Goal: Information Seeking & Learning: Learn about a topic

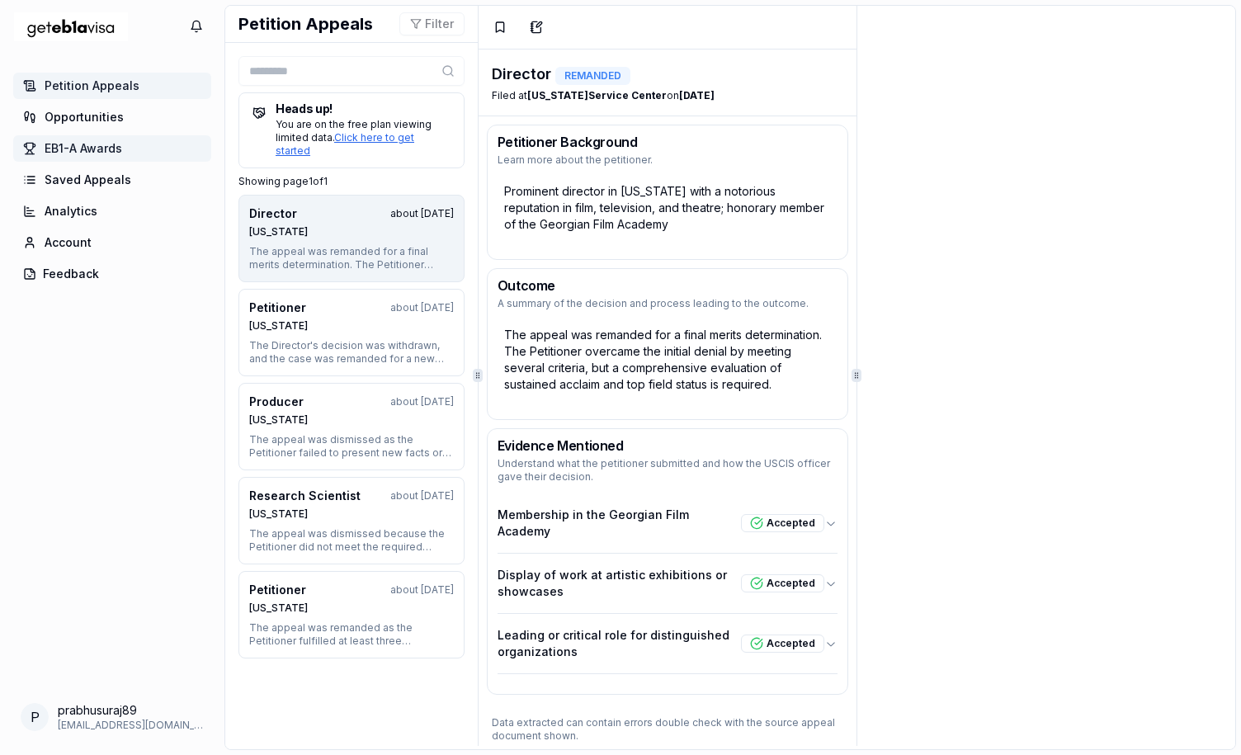
click at [111, 149] on span "EB1-A Awards" at bounding box center [84, 148] width 78 height 17
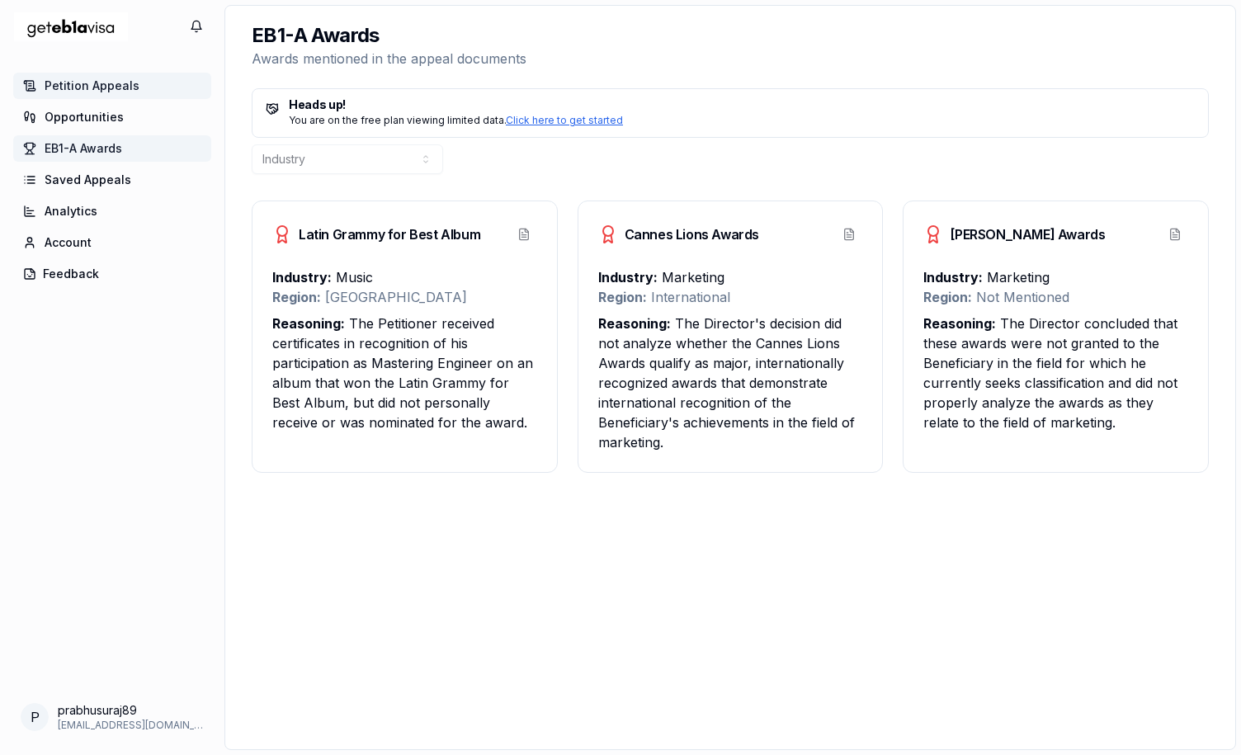
click at [113, 92] on span "Petition Appeals" at bounding box center [92, 86] width 95 height 17
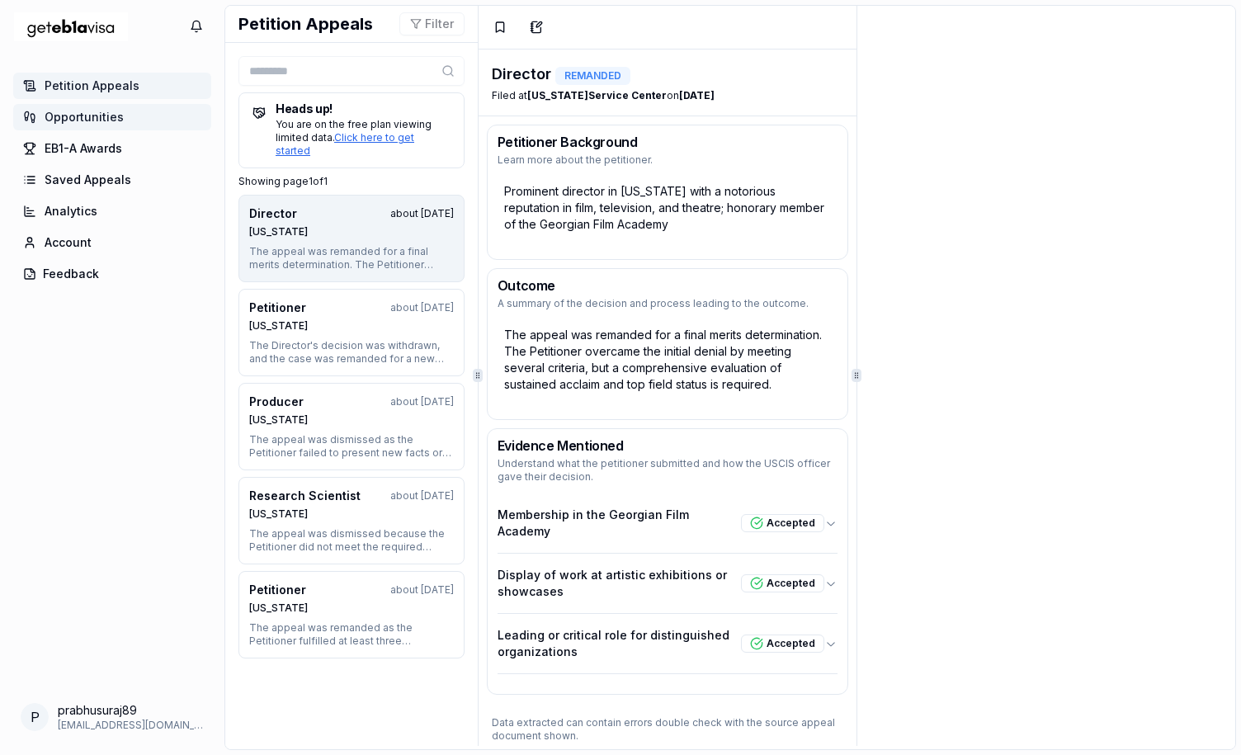
click at [109, 121] on span "Opportunities" at bounding box center [84, 117] width 79 height 17
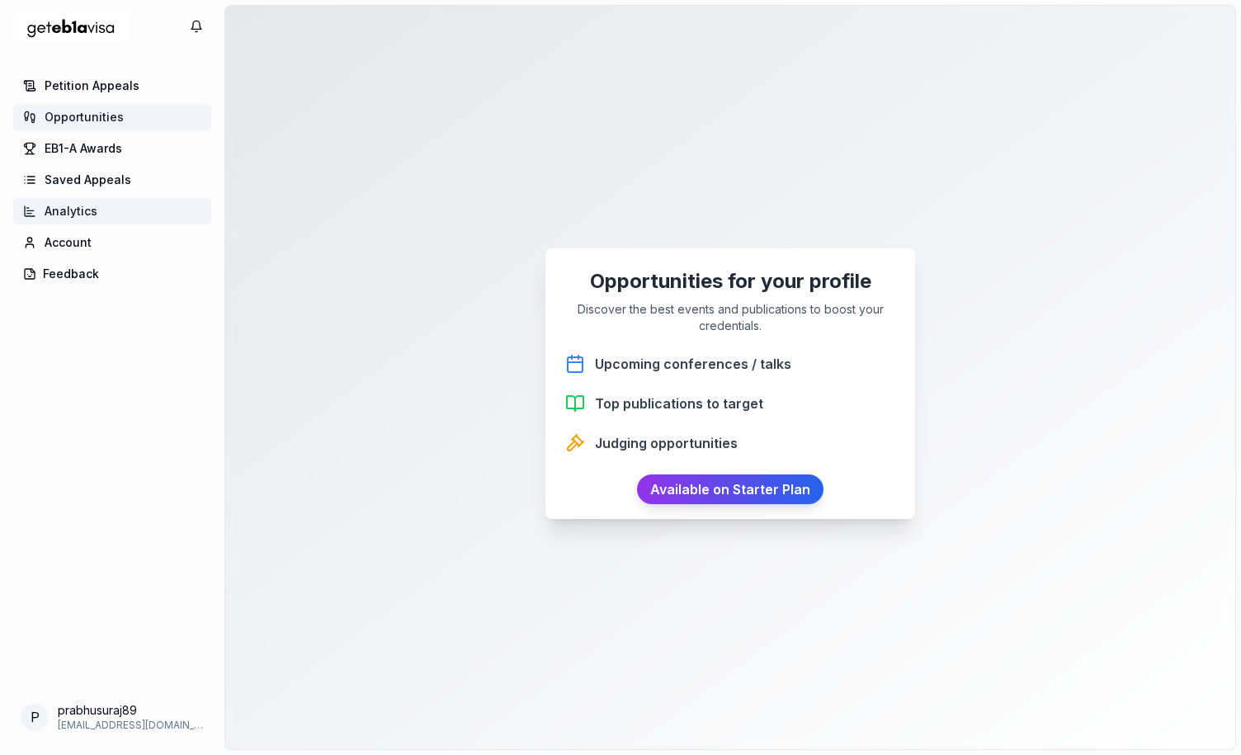
click at [78, 215] on span "Analytics" at bounding box center [71, 211] width 53 height 17
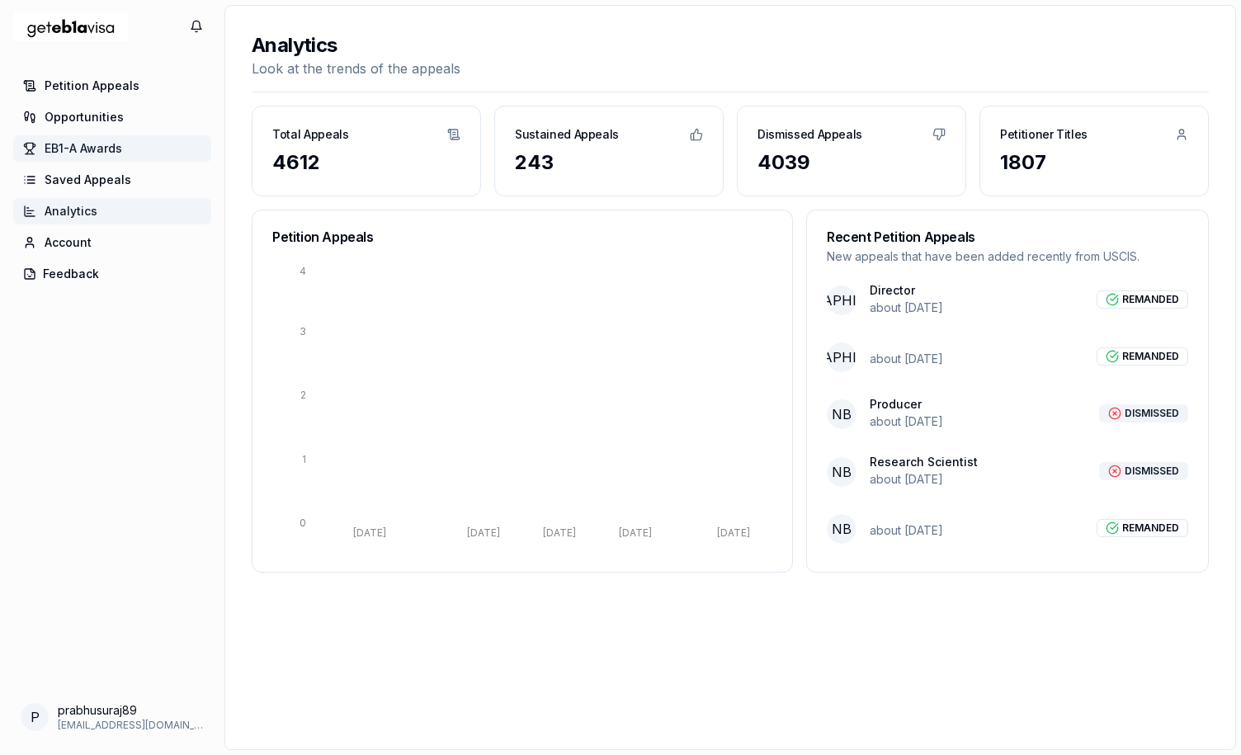
click at [109, 141] on span "EB1-A Awards" at bounding box center [84, 148] width 78 height 17
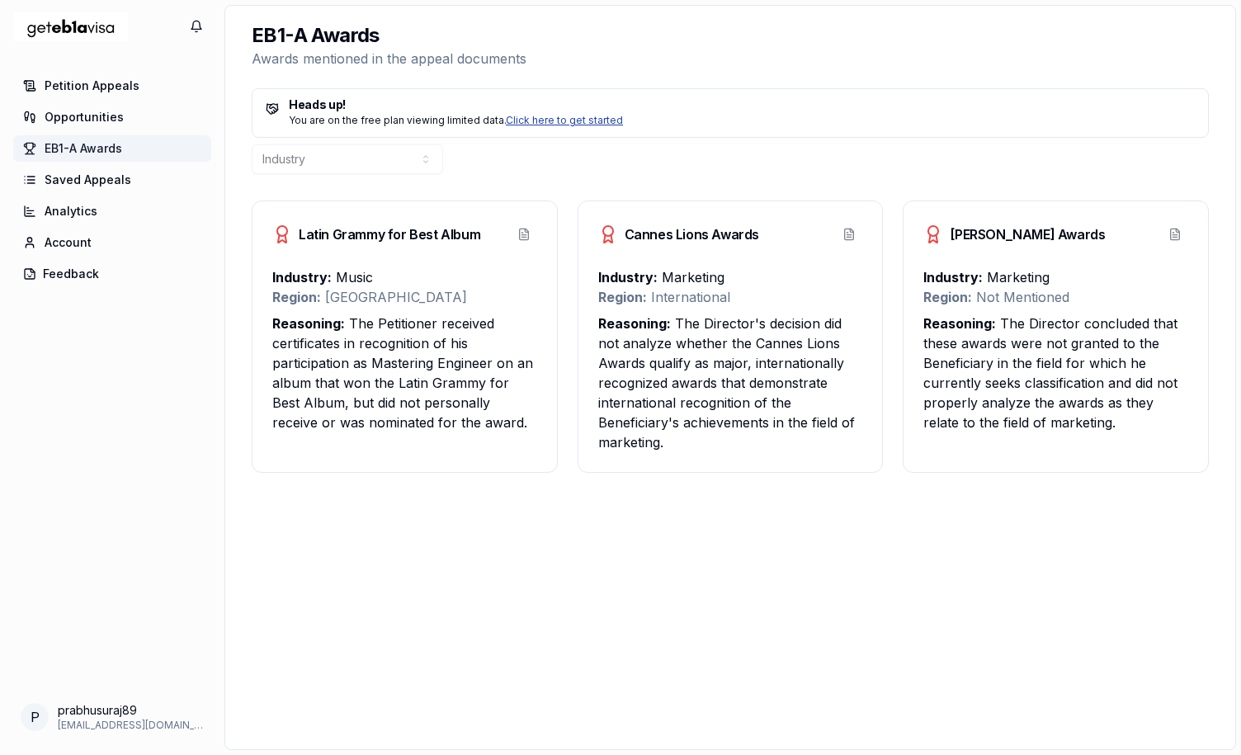
click at [559, 123] on link "Click here to get started" at bounding box center [564, 120] width 117 height 12
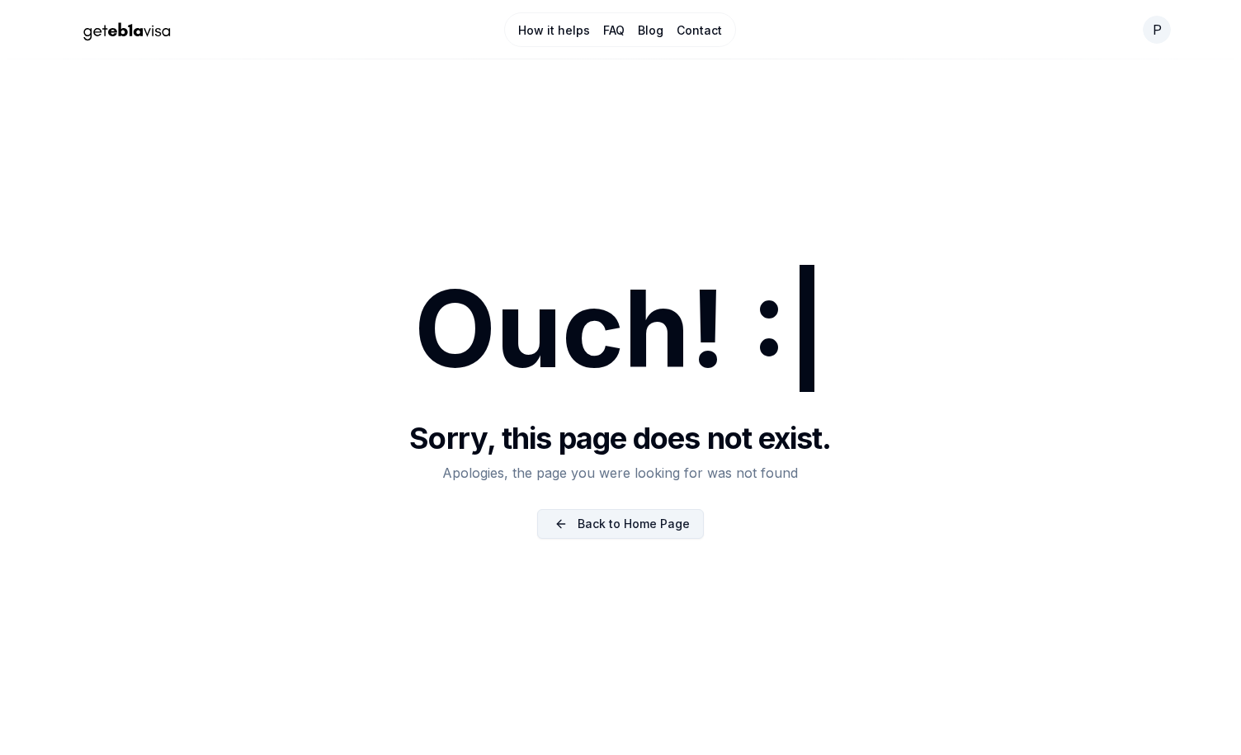
click at [634, 531] on link "Back to Home Page" at bounding box center [620, 524] width 167 height 30
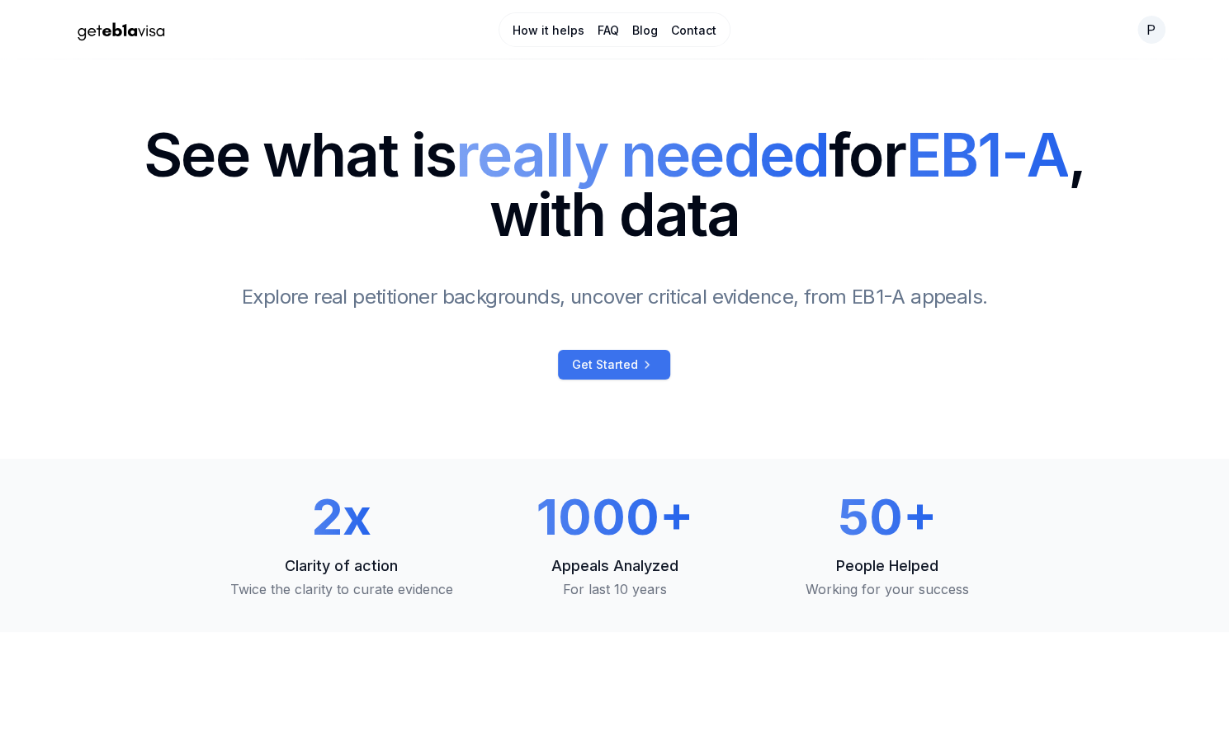
click at [614, 369] on span "Get Started" at bounding box center [604, 364] width 66 height 17
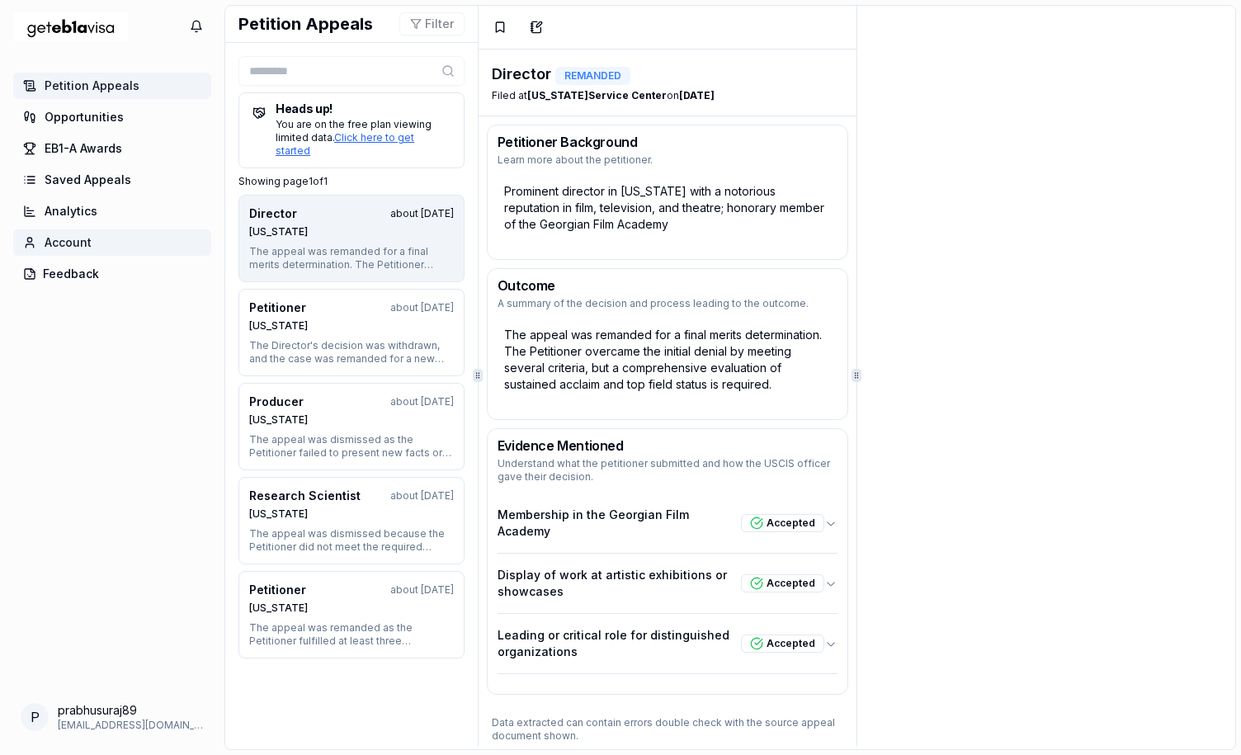
click at [81, 243] on span "Account" at bounding box center [68, 242] width 47 height 17
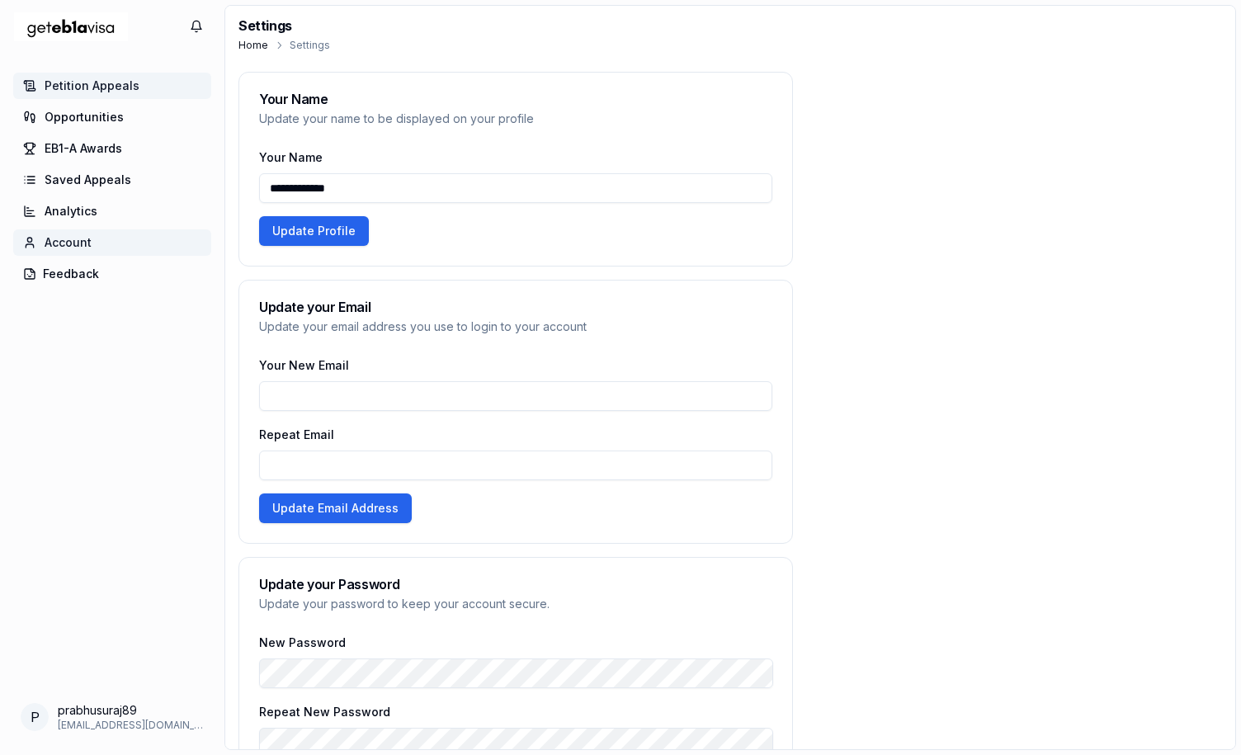
click at [102, 84] on span "Petition Appeals" at bounding box center [92, 86] width 95 height 17
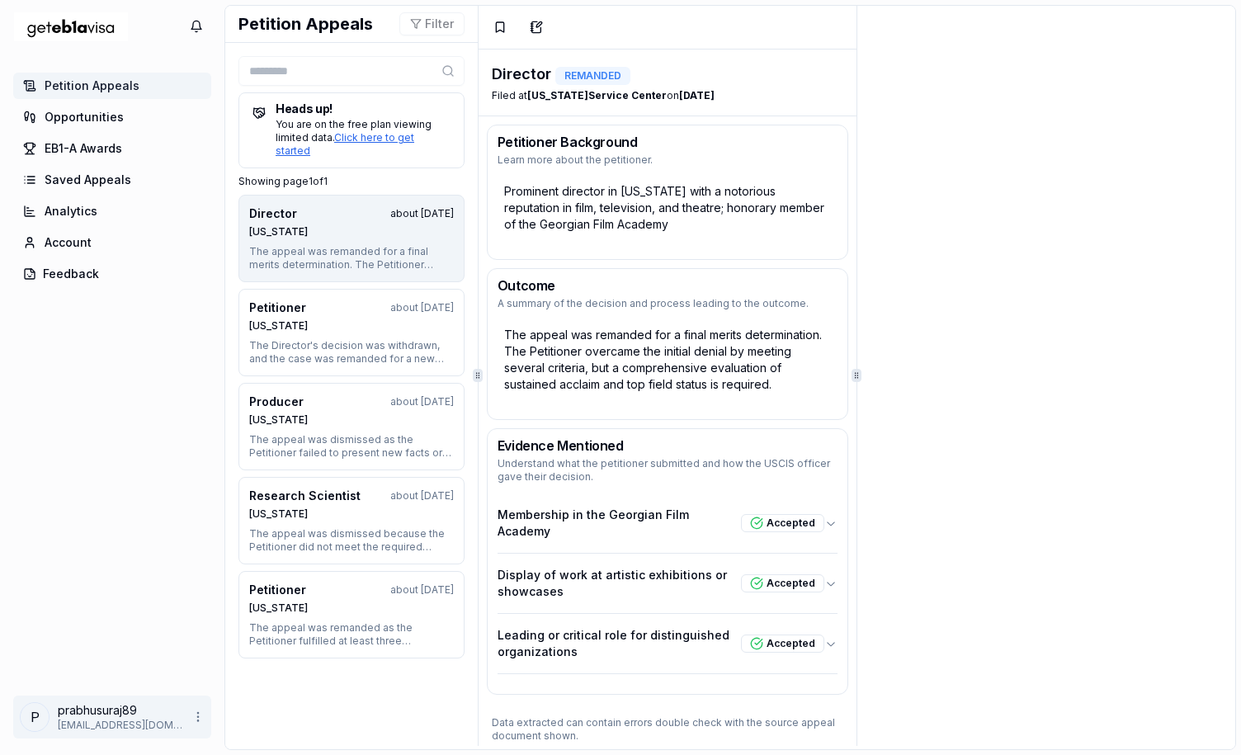
click at [46, 715] on html "You've turned off quick searches. Undo Web search Copy Define Turn off quick se…" at bounding box center [620, 377] width 1241 height 755
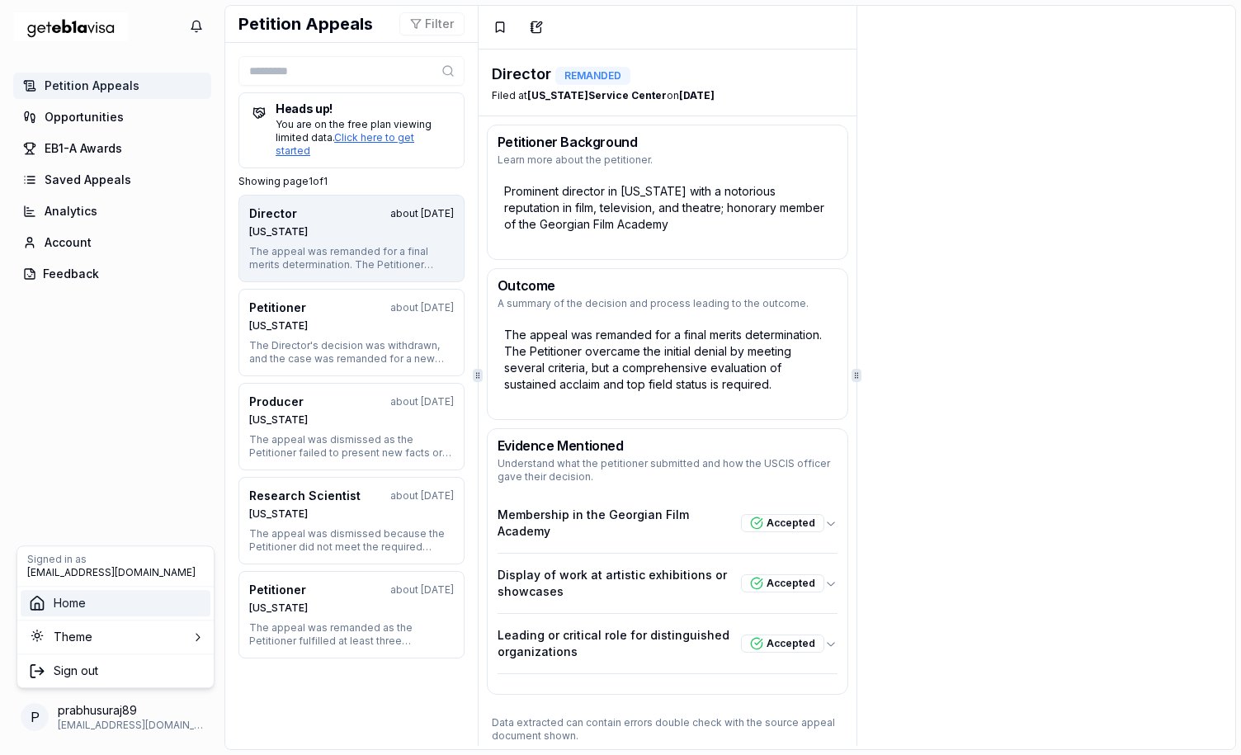
click at [75, 602] on span "Home" at bounding box center [70, 603] width 32 height 17
click at [197, 716] on html "You've turned off quick searches. Undo Web search Copy Define Turn off quick se…" at bounding box center [620, 377] width 1241 height 755
click at [96, 223] on html "You've turned off quick searches. Undo Web search Copy Define Turn off quick se…" at bounding box center [620, 377] width 1241 height 755
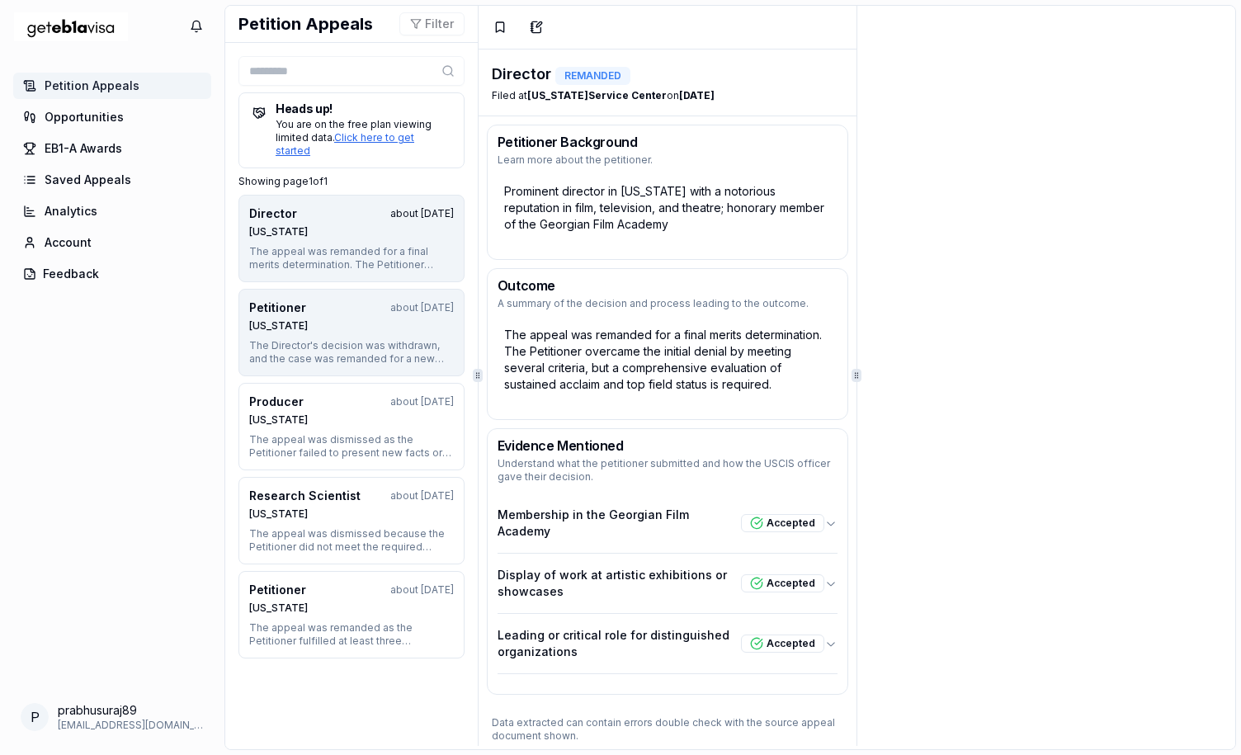
click at [333, 339] on div "The Director's decision was withdrawn, and the case was remanded for a new deci…" at bounding box center [351, 352] width 205 height 26
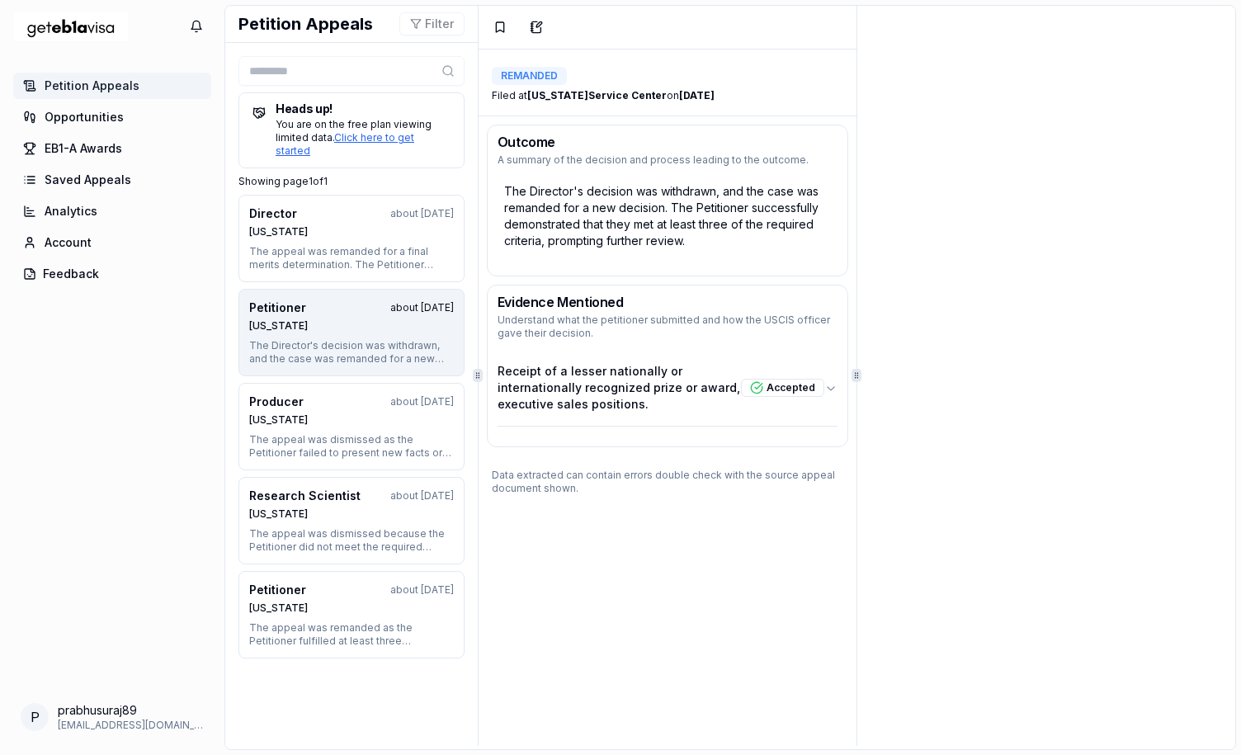
scroll to position [11, 0]
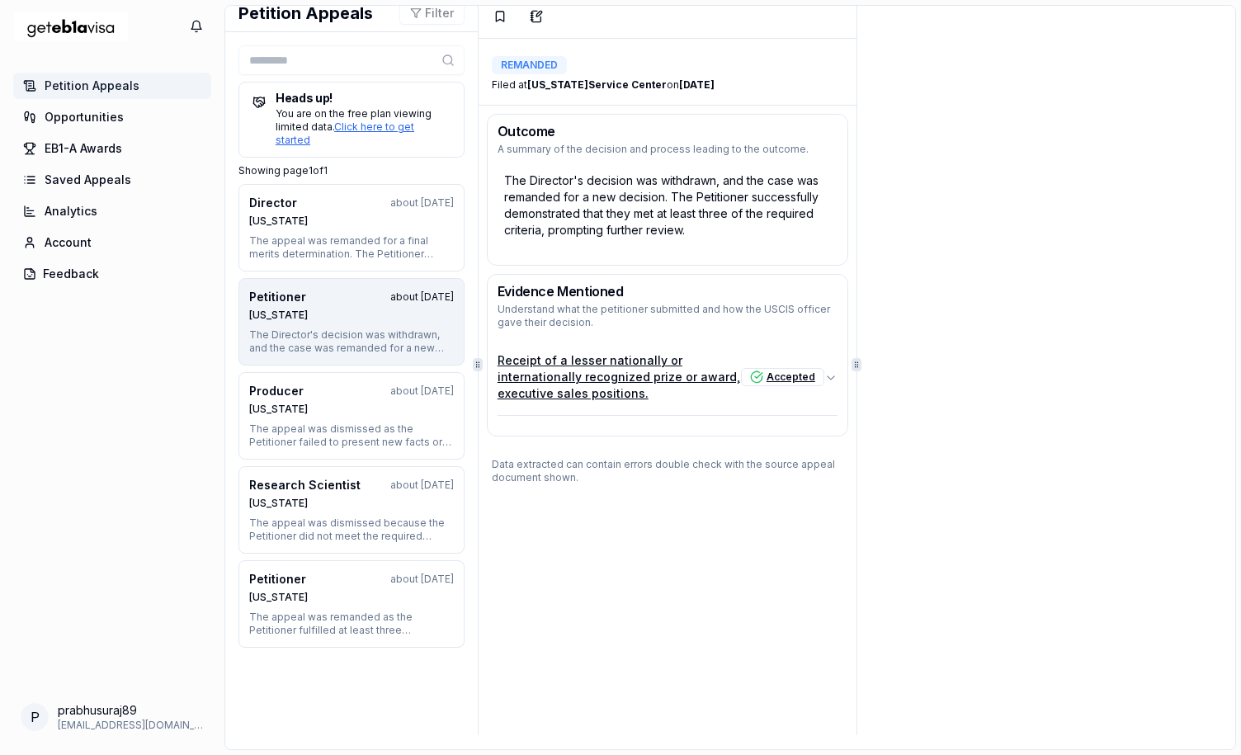
click at [824, 377] on icon "button" at bounding box center [830, 377] width 13 height 13
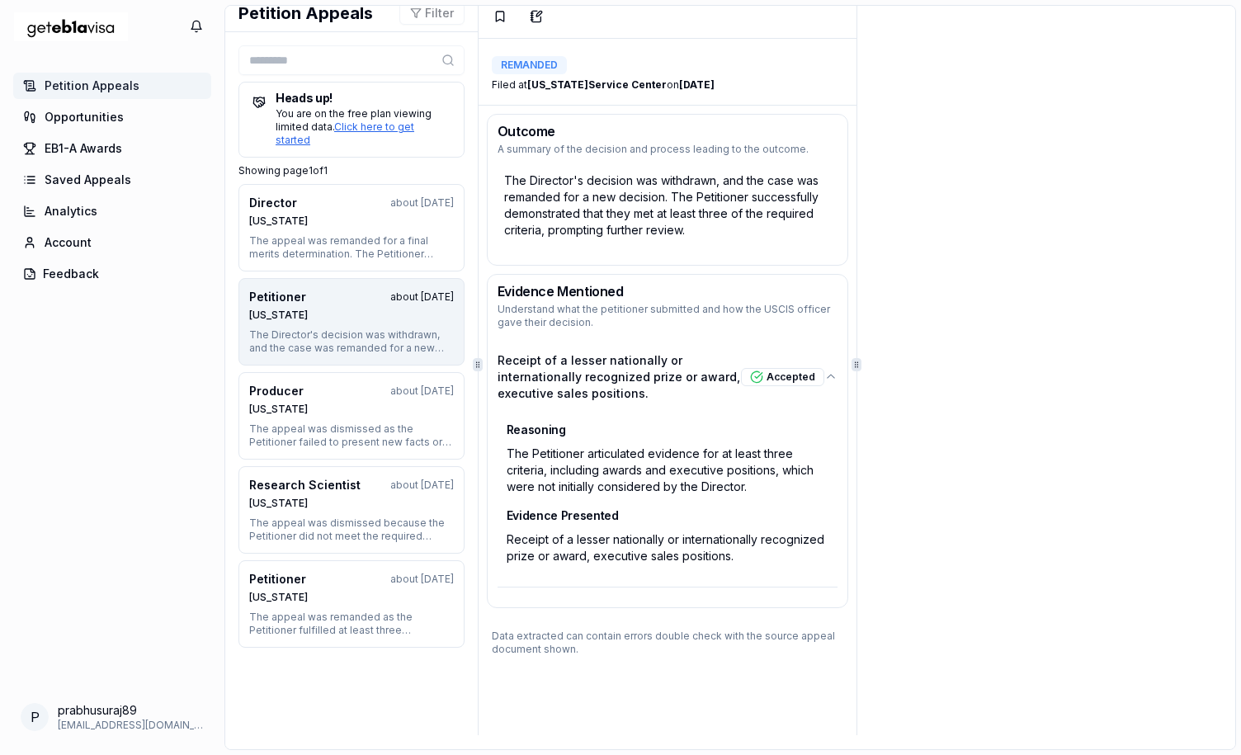
click at [674, 540] on div "Receipt of a lesser nationally or internationally recognized prize or award, ex…" at bounding box center [668, 547] width 332 height 43
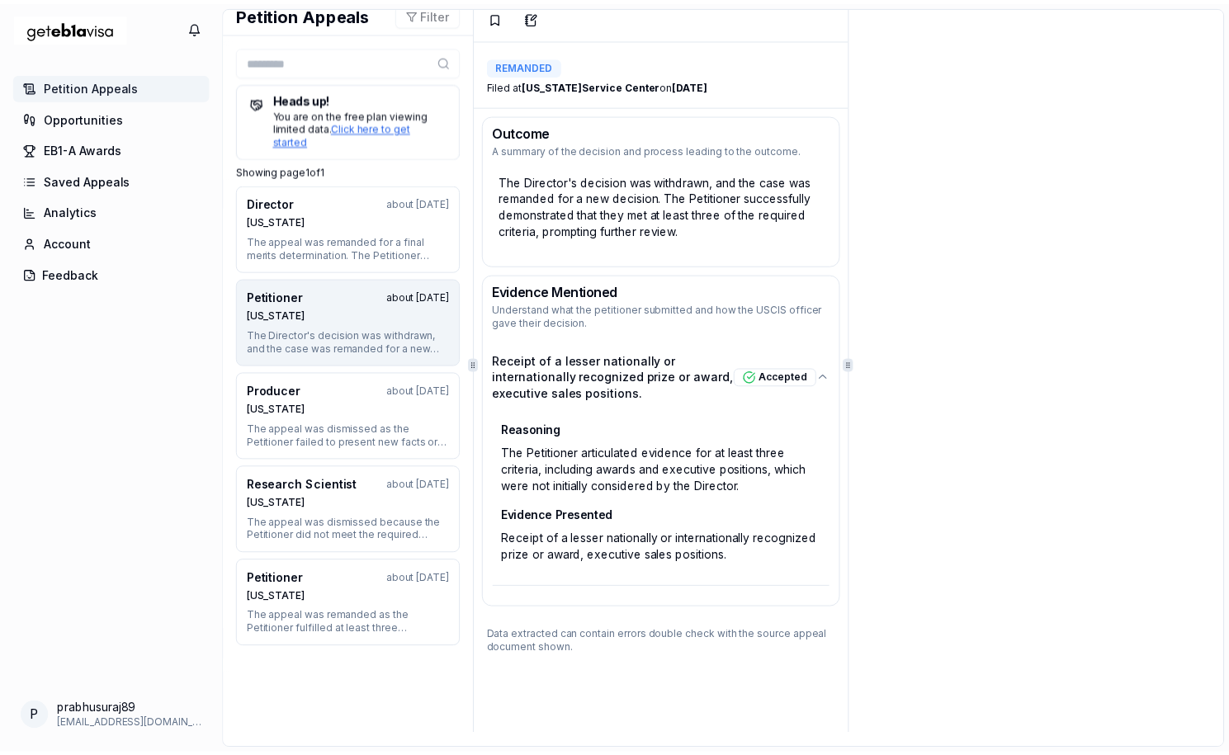
scroll to position [0, 0]
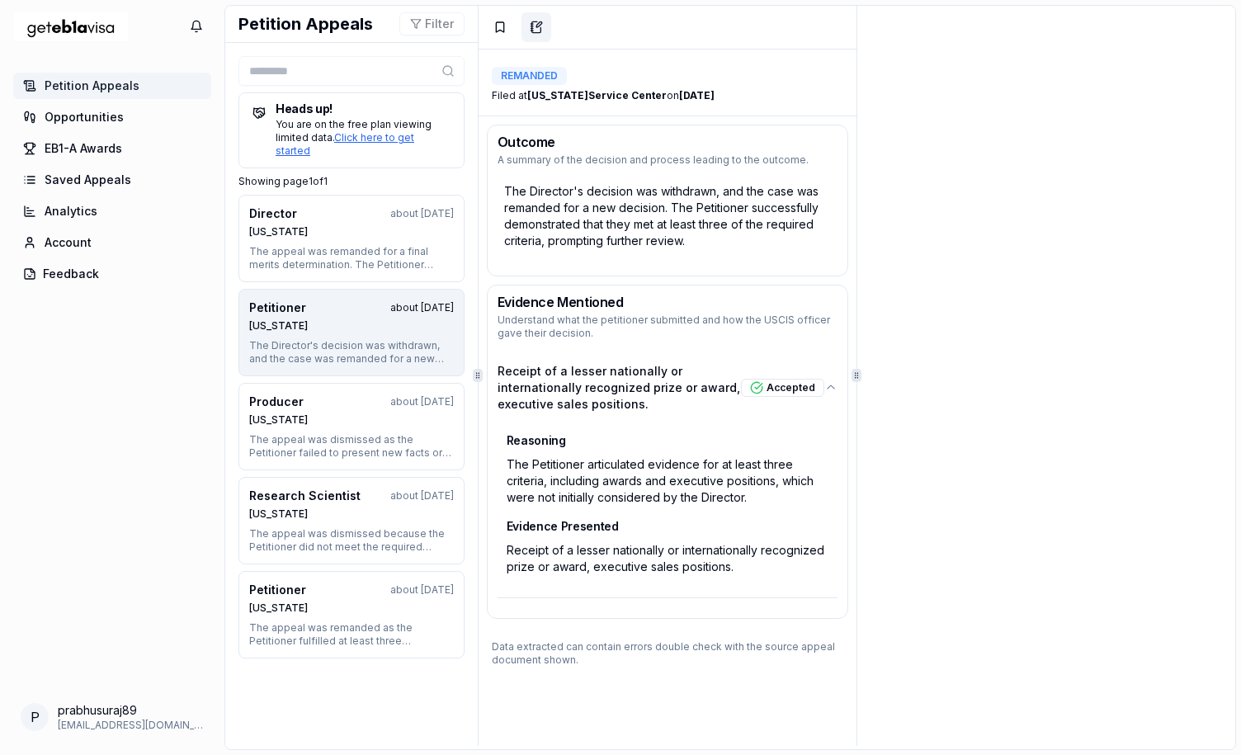
click at [530, 26] on icon "button" at bounding box center [536, 27] width 13 height 13
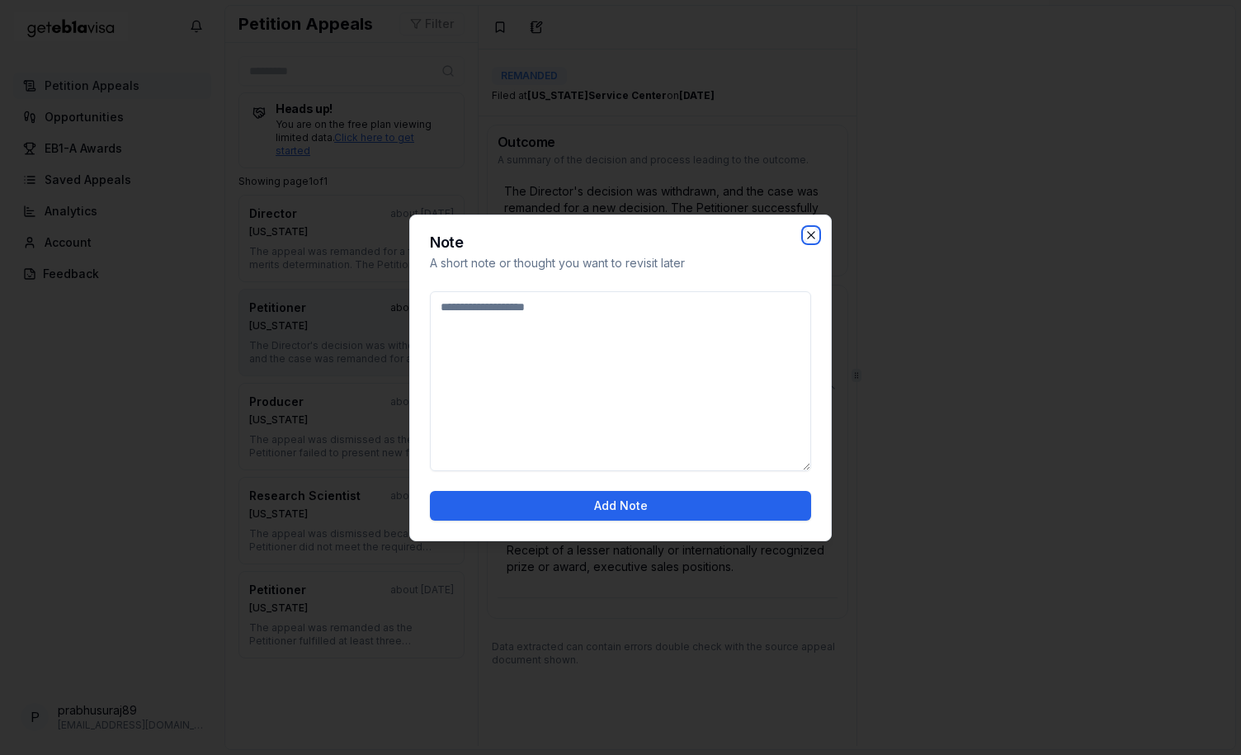
click at [814, 234] on icon "button" at bounding box center [811, 235] width 13 height 13
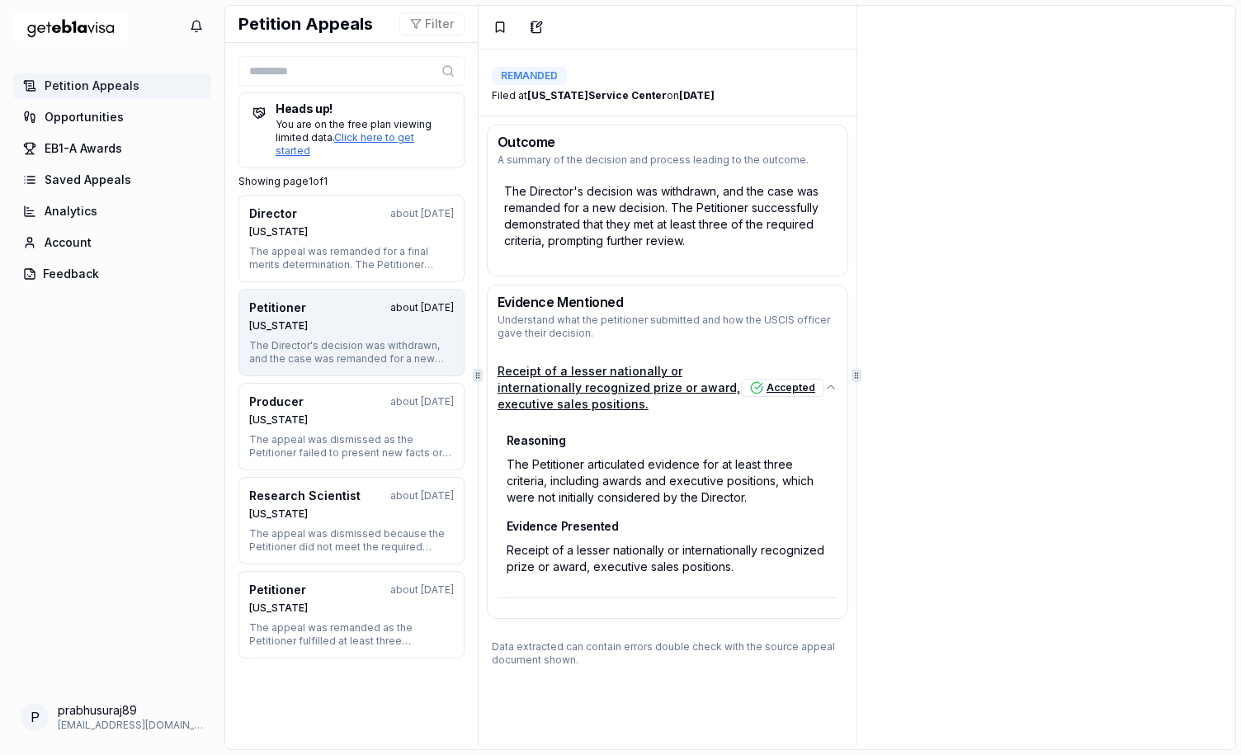
click at [824, 390] on icon "button" at bounding box center [830, 387] width 13 height 13
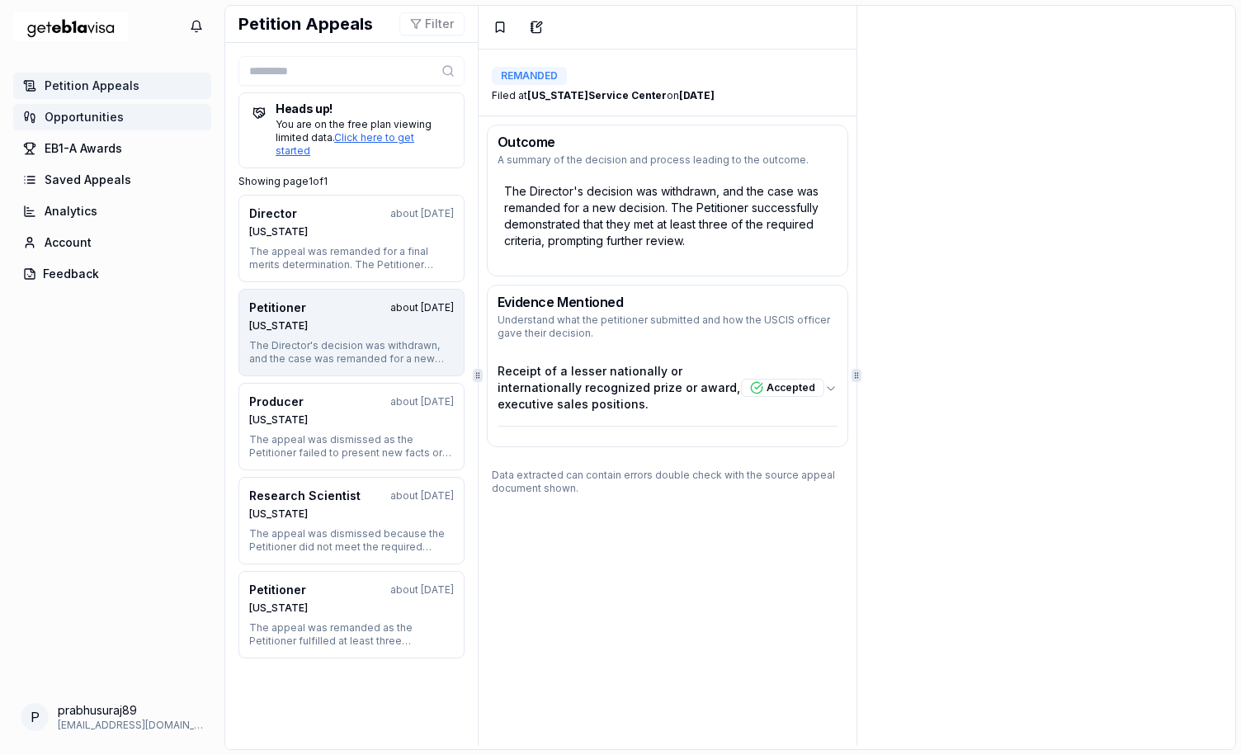
click at [104, 114] on span "Opportunities" at bounding box center [84, 117] width 79 height 17
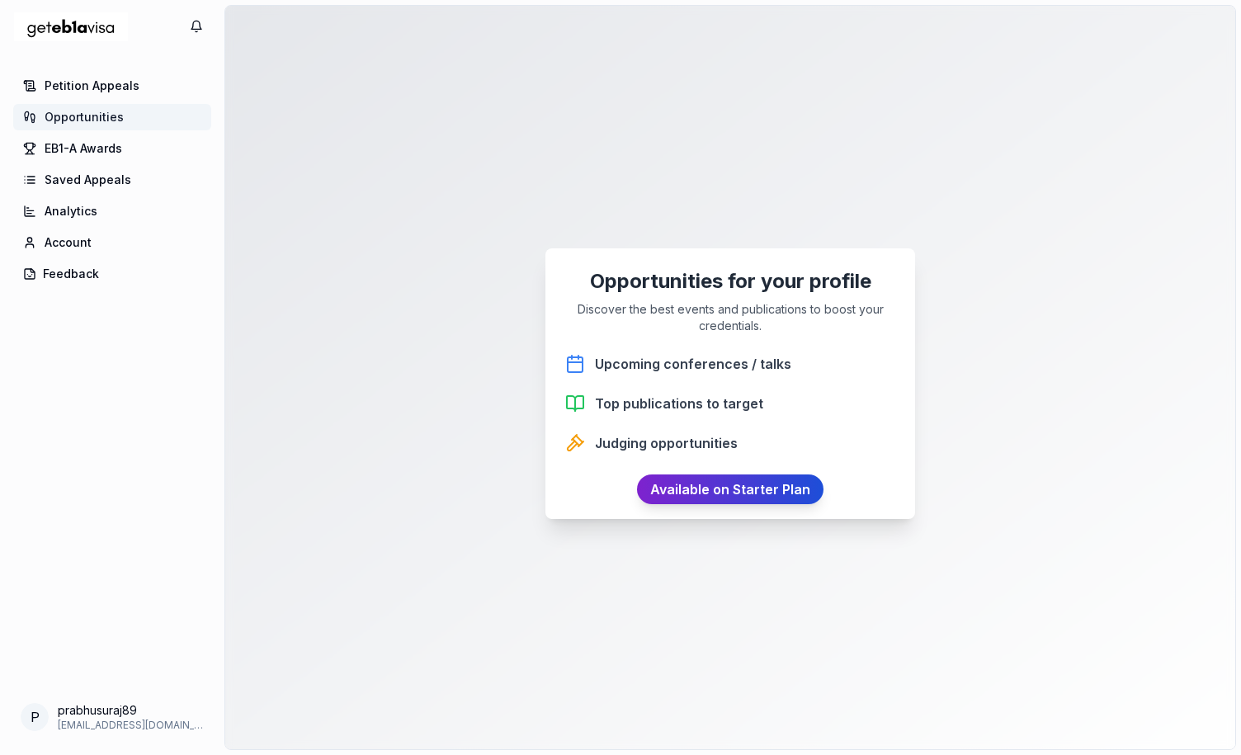
click at [690, 492] on link "Available on Starter Plan" at bounding box center [730, 490] width 186 height 30
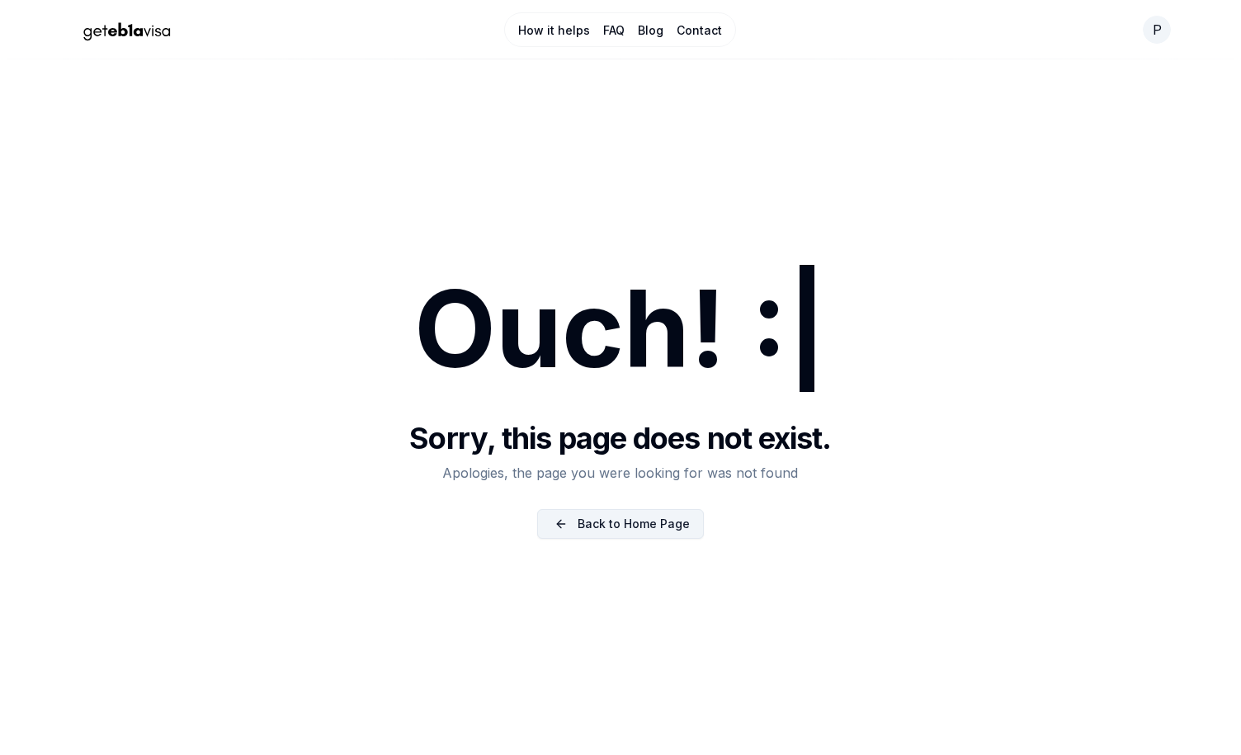
click at [660, 527] on link "Back to Home Page" at bounding box center [620, 524] width 167 height 30
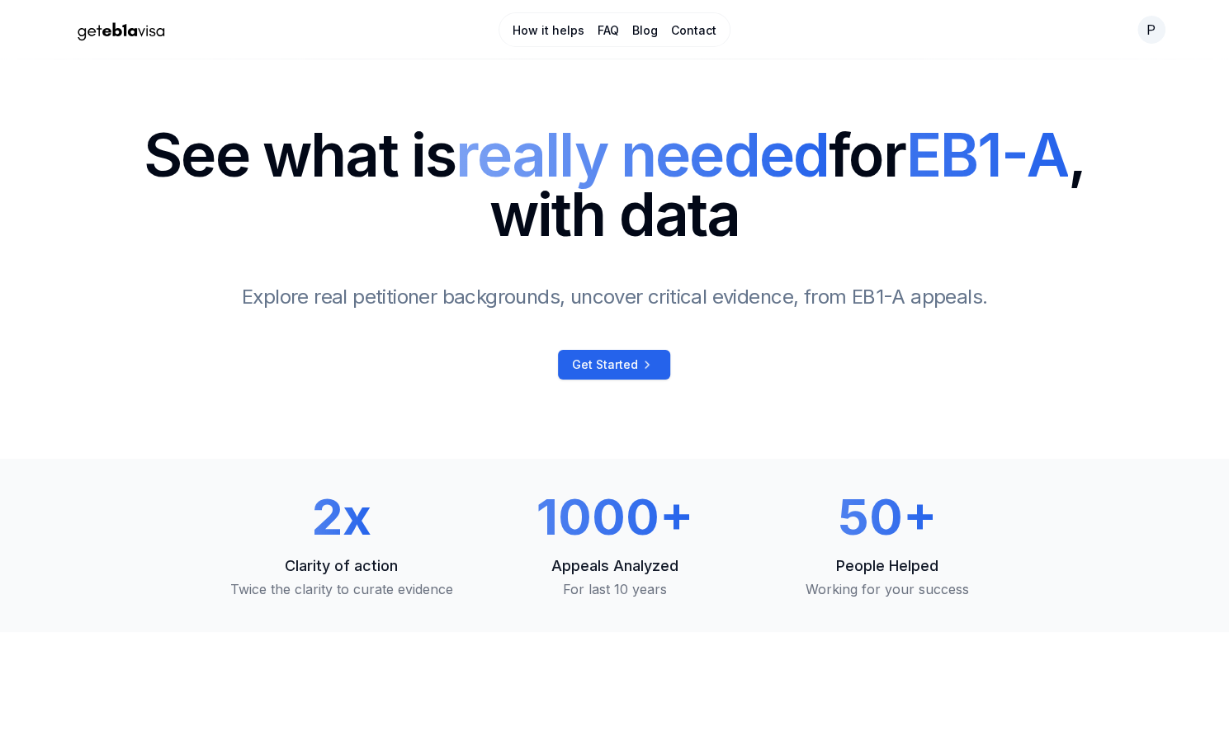
click at [642, 32] on link "Blog" at bounding box center [645, 30] width 26 height 17
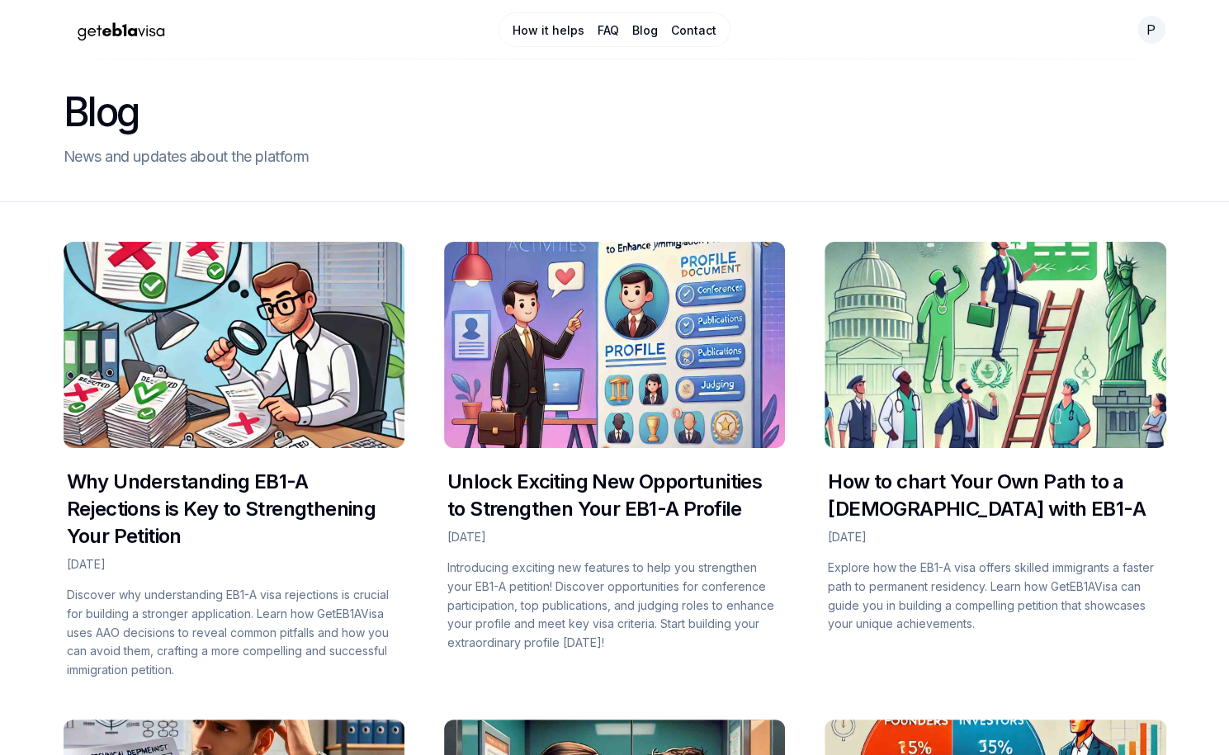
click at [611, 29] on link "FAQ" at bounding box center [607, 30] width 21 height 17
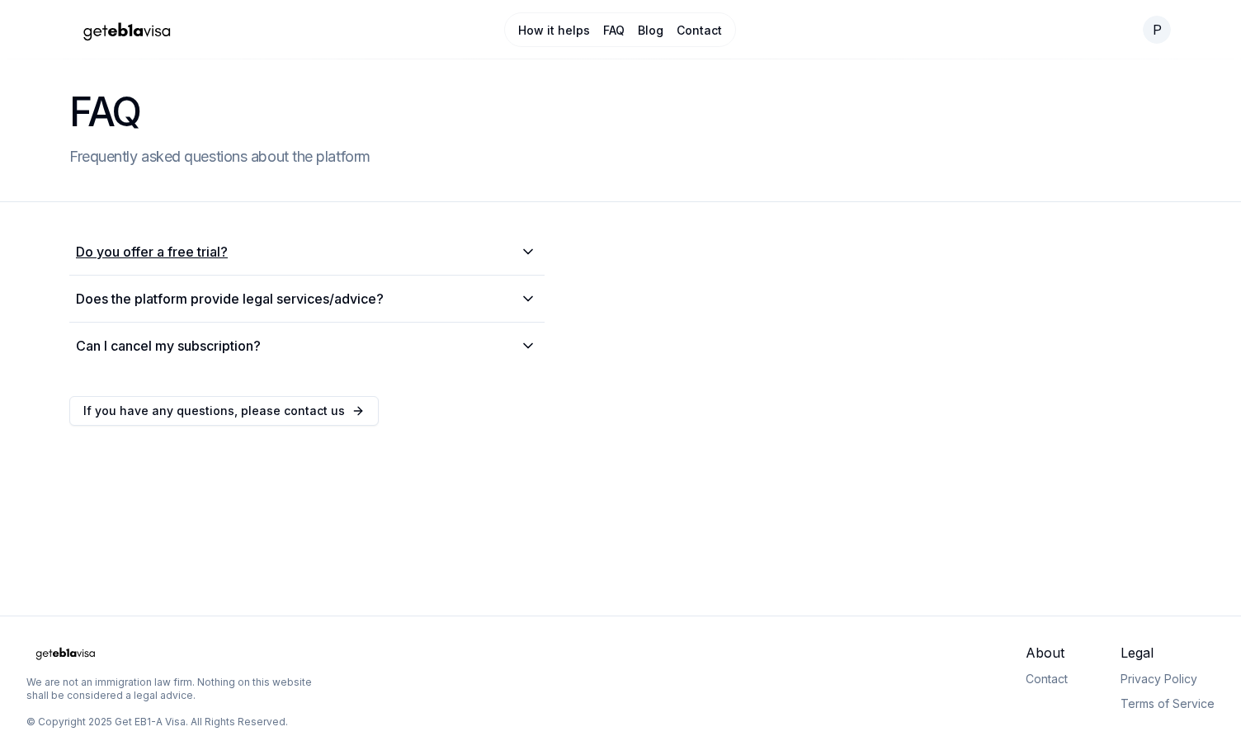
click at [532, 250] on icon at bounding box center [528, 252] width 8 height 4
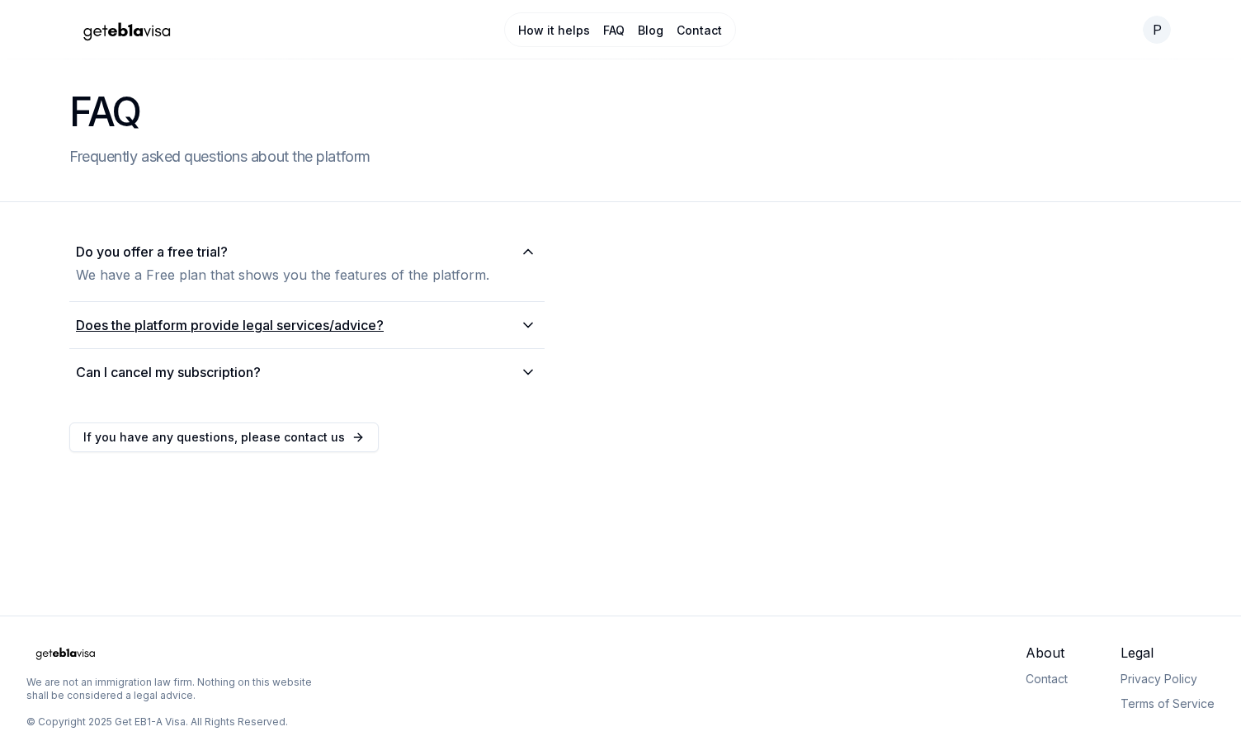
click at [531, 323] on icon at bounding box center [528, 325] width 8 height 4
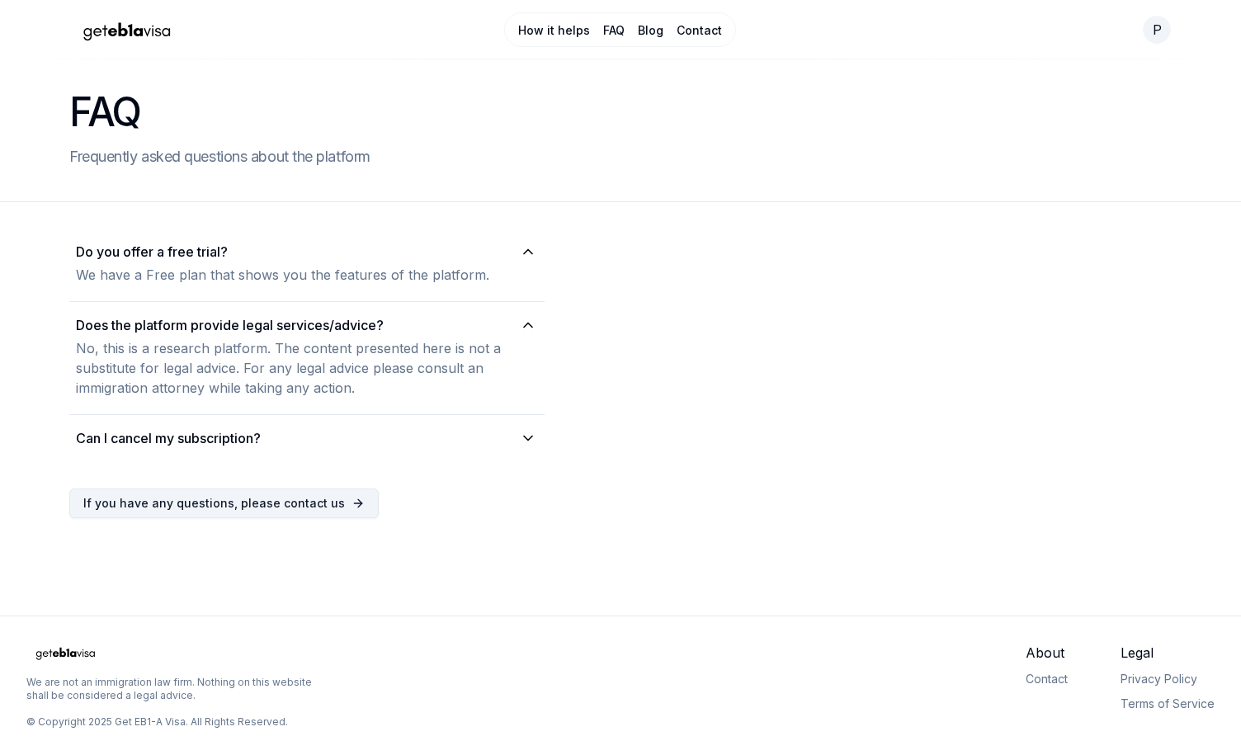
click at [224, 508] on span "If you have any questions, please contact us" at bounding box center [214, 503] width 262 height 17
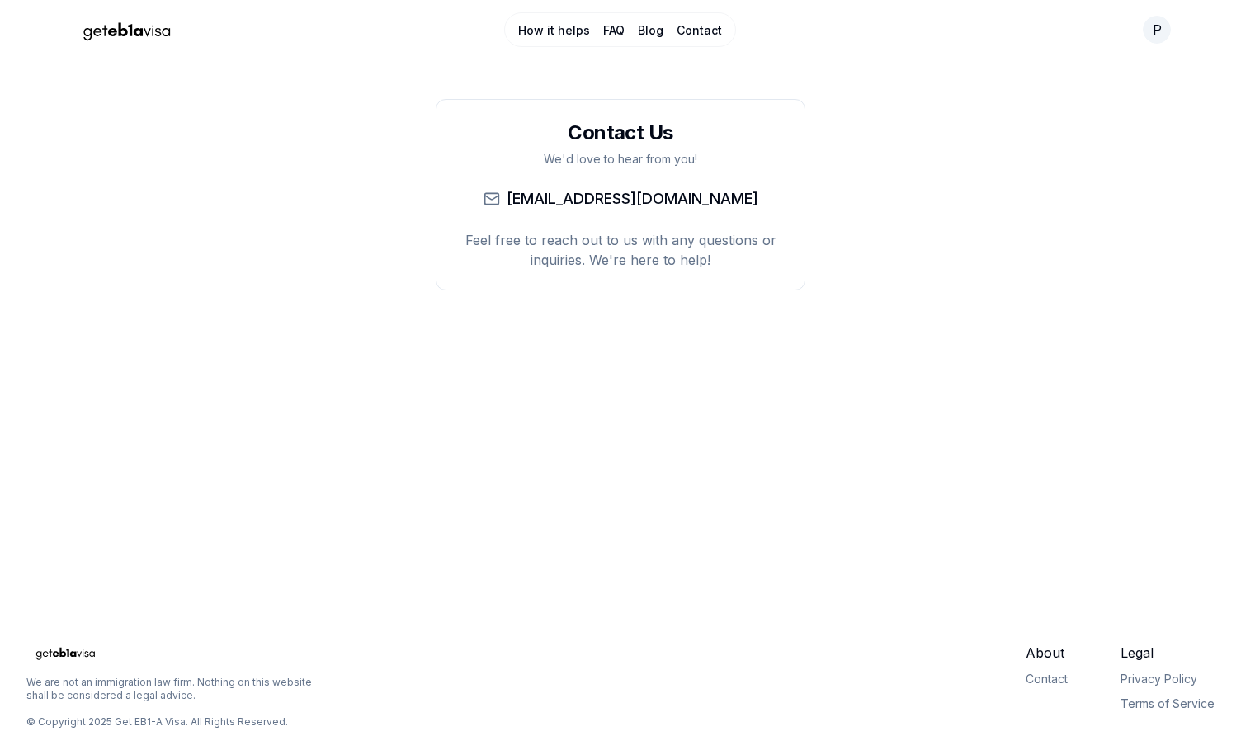
click at [556, 28] on link "How it helps" at bounding box center [554, 30] width 72 height 17
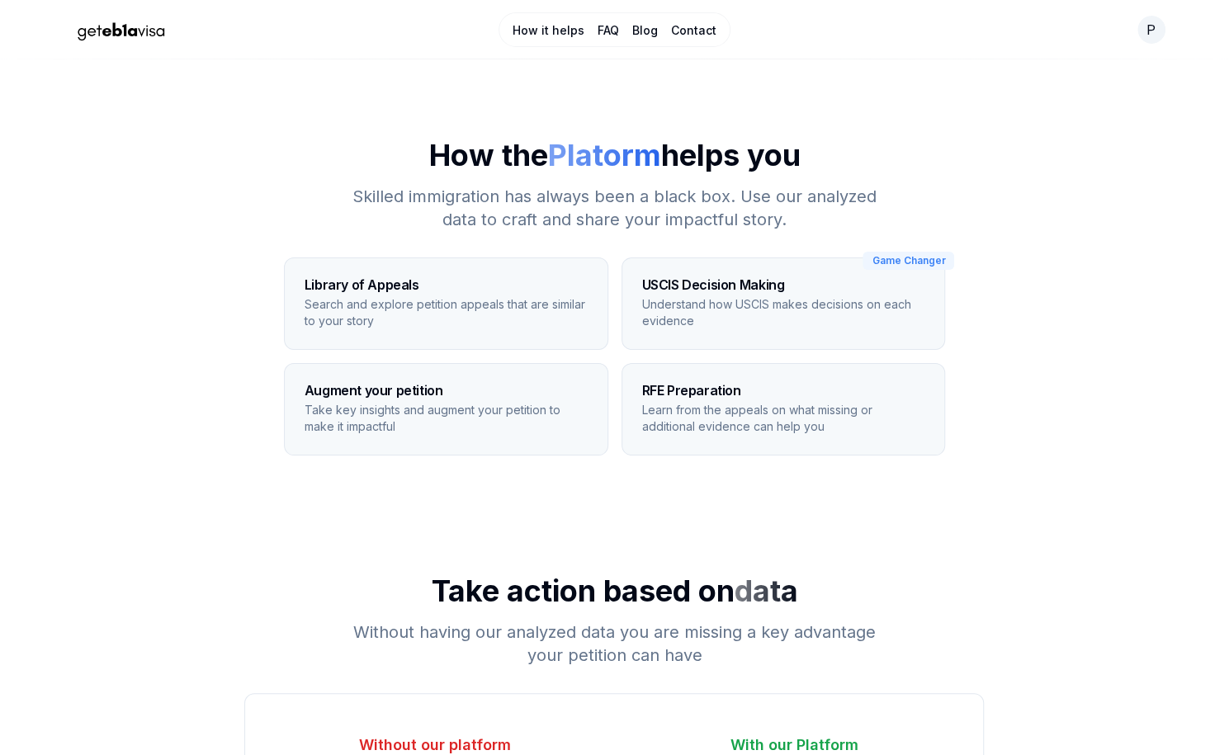
click at [882, 257] on div "Game Changer" at bounding box center [908, 261] width 92 height 18
click at [689, 34] on link "Contact" at bounding box center [693, 30] width 45 height 17
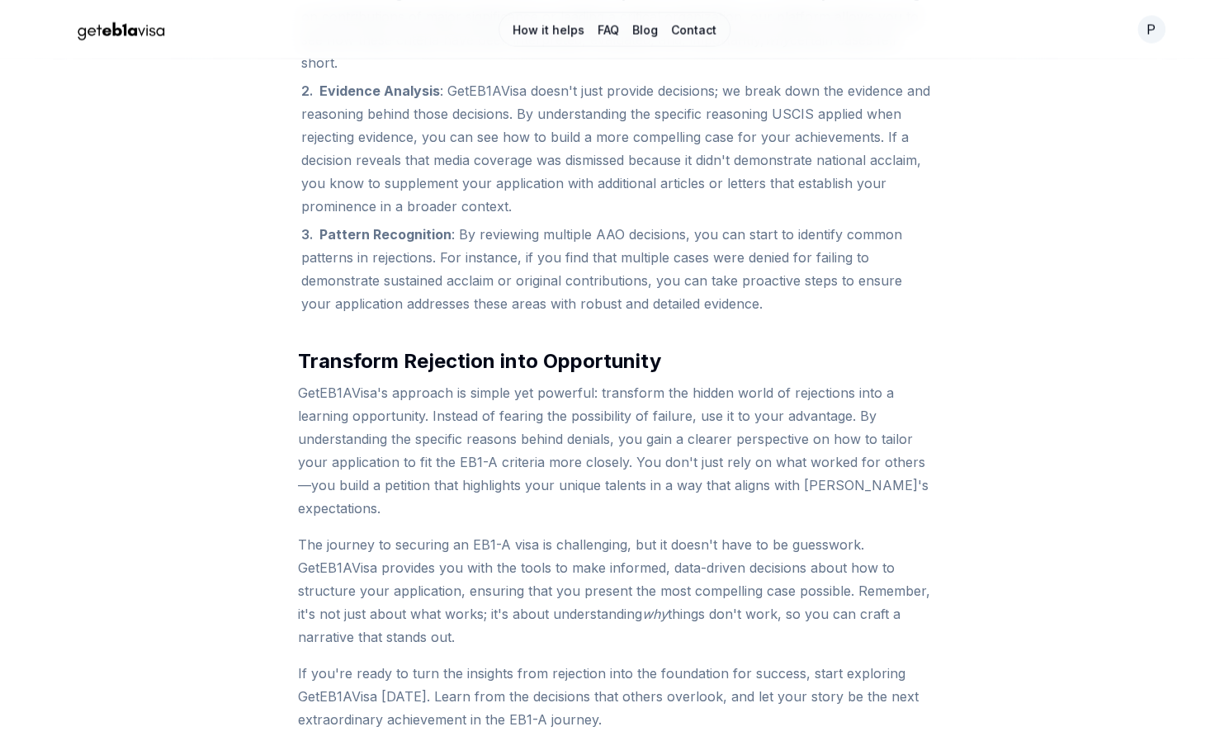
scroll to position [2033, 0]
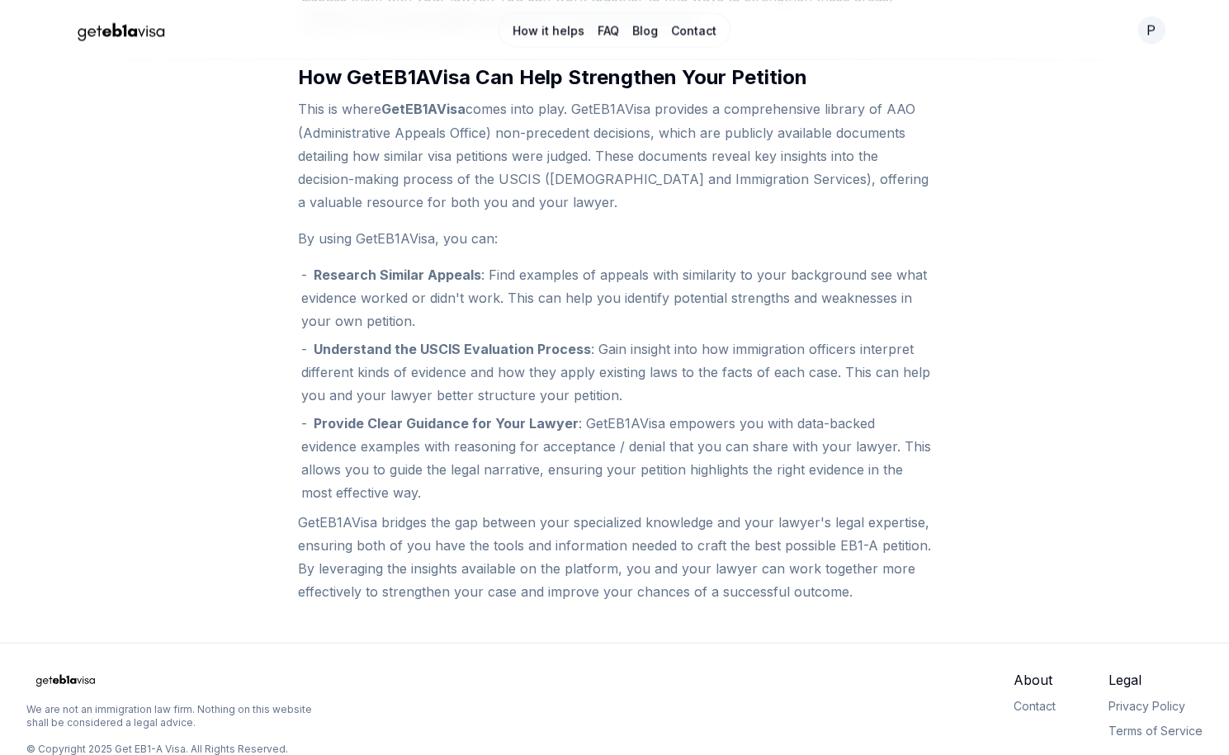
scroll to position [1745, 0]
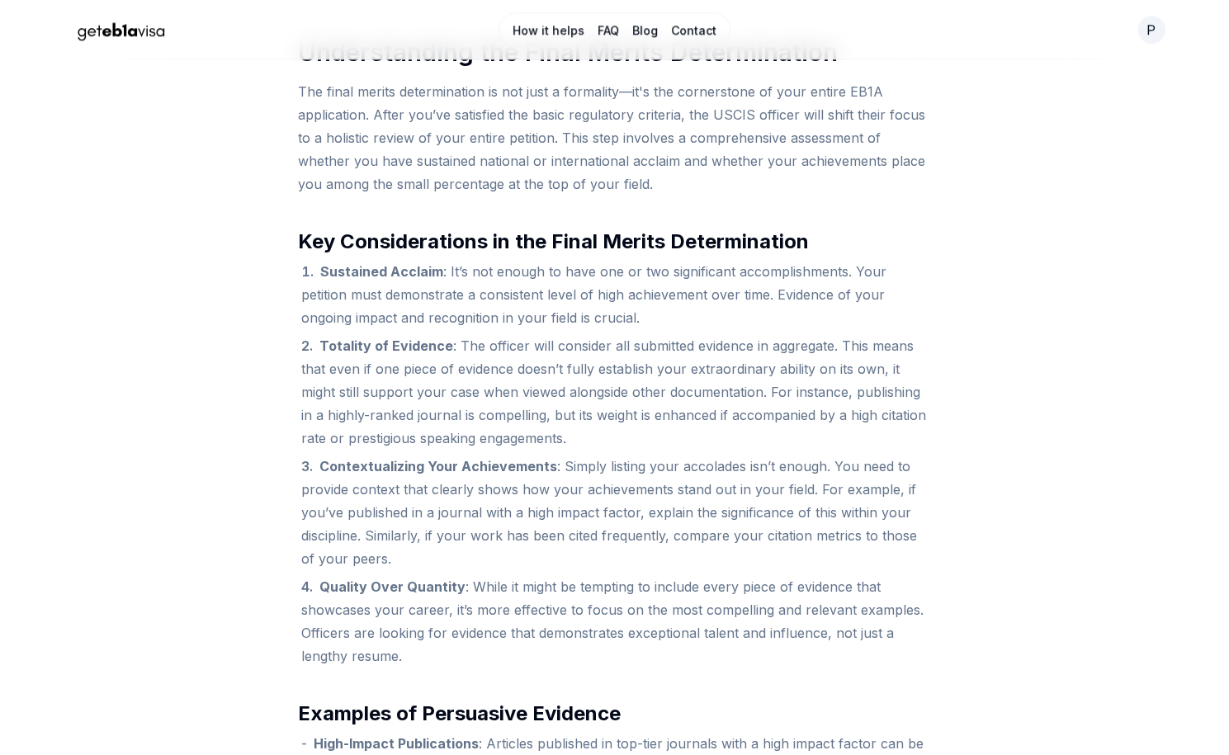
scroll to position [802, 0]
